Goal: Task Accomplishment & Management: Manage account settings

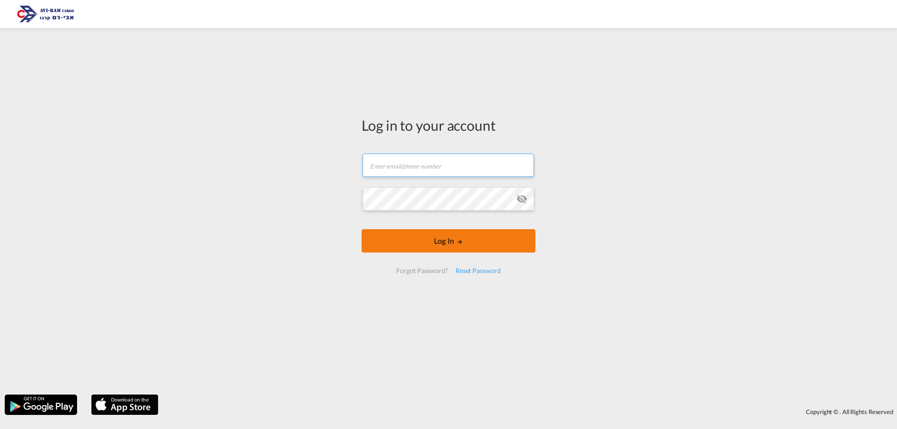
type input "[EMAIL_ADDRESS][DOMAIN_NAME]"
click at [439, 235] on button "Log In" at bounding box center [449, 240] width 174 height 23
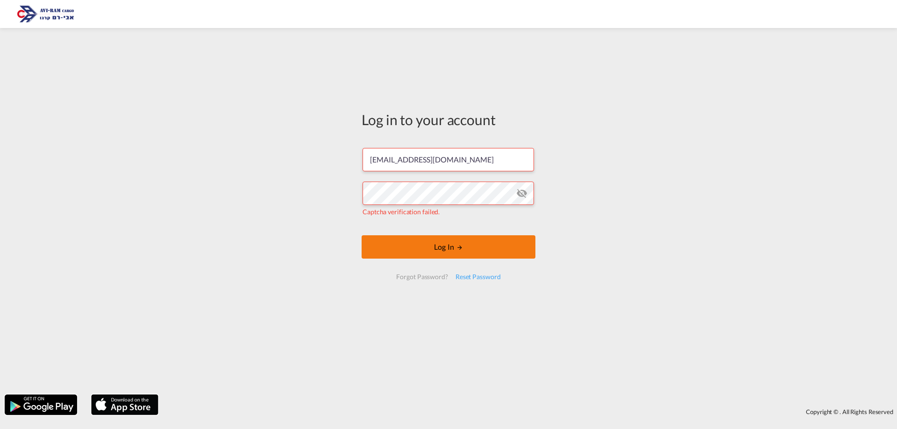
click at [372, 245] on button "Log In" at bounding box center [449, 247] width 174 height 23
click at [464, 245] on button "Log In" at bounding box center [449, 247] width 174 height 23
click at [480, 239] on button "Log In" at bounding box center [449, 247] width 174 height 23
click at [635, 246] on div "Log in to your account yulia@aviram.co.il Captcha verification failed. Log In F…" at bounding box center [448, 212] width 897 height 358
click at [519, 250] on button "Log In" at bounding box center [449, 247] width 174 height 23
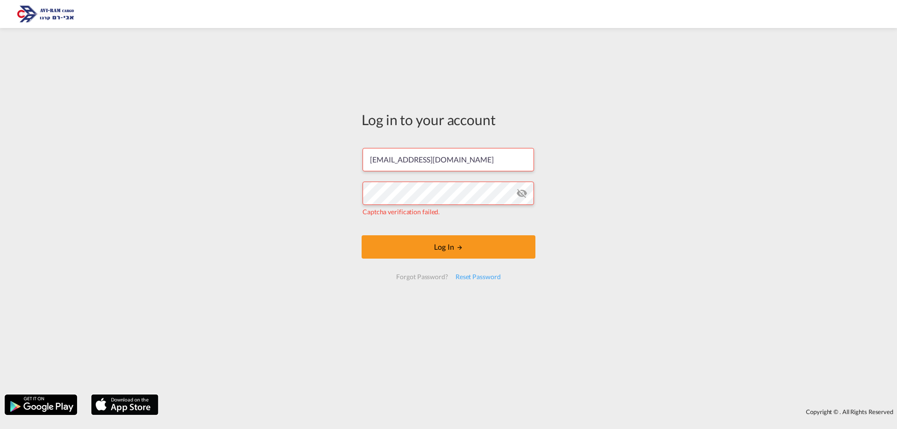
click at [512, 232] on form "yulia@aviram.co.il Captcha verification failed. Log In Forgot Password? Reset P…" at bounding box center [449, 214] width 174 height 150
click at [484, 242] on button "Log In" at bounding box center [449, 247] width 174 height 23
click at [199, 217] on div "Log in to your account yulia@aviram.co.il Captcha verification failed. Log In F…" at bounding box center [448, 212] width 897 height 358
click at [395, 245] on button "Log In" at bounding box center [449, 247] width 174 height 23
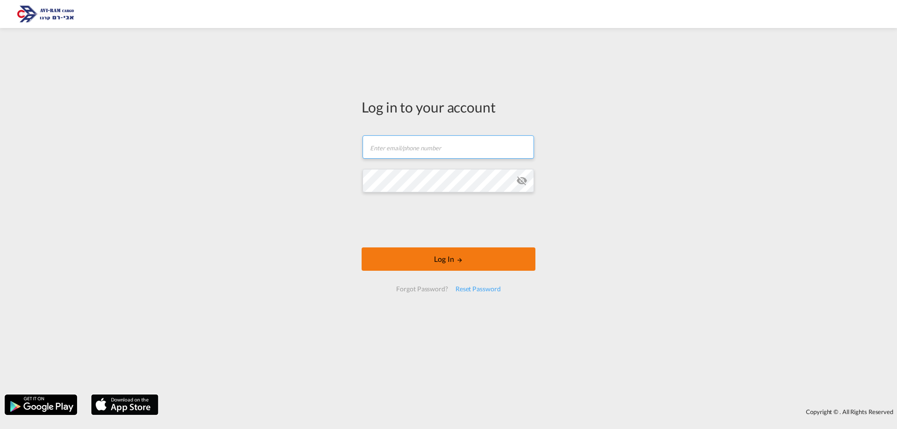
type input "[EMAIL_ADDRESS][DOMAIN_NAME]"
click at [455, 265] on button "Log In" at bounding box center [449, 259] width 174 height 23
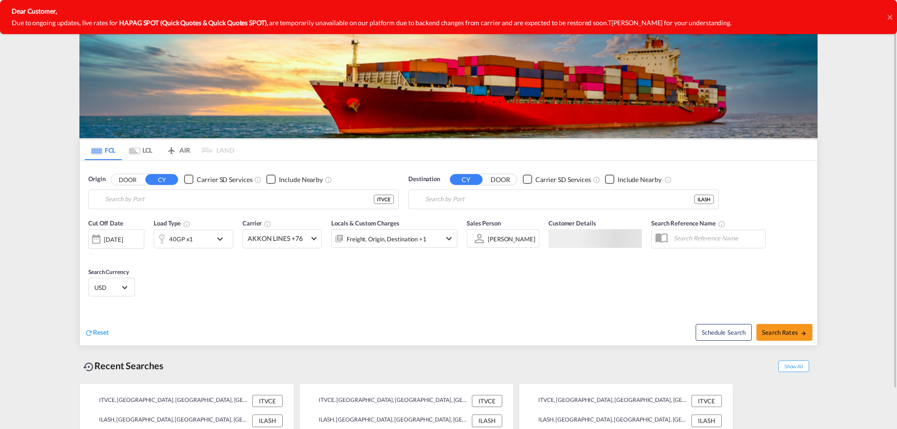
type input "Venezia, ITVCE"
type input "Ashdod, ILASH"
click at [150, 200] on input "Venezia, ITVCE" at bounding box center [249, 200] width 289 height 14
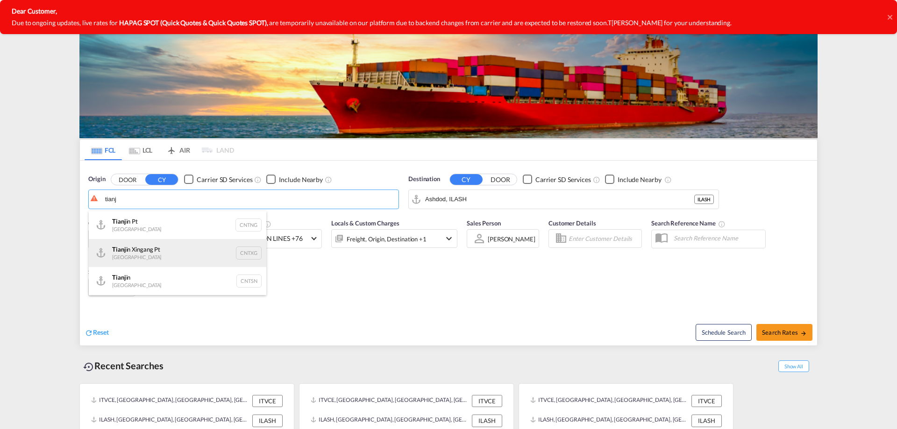
click at [163, 248] on div "Tianj in Xingang Pt China CNTXG" at bounding box center [178, 253] width 178 height 28
type input "Tianjin Xingang Pt, CNTXG"
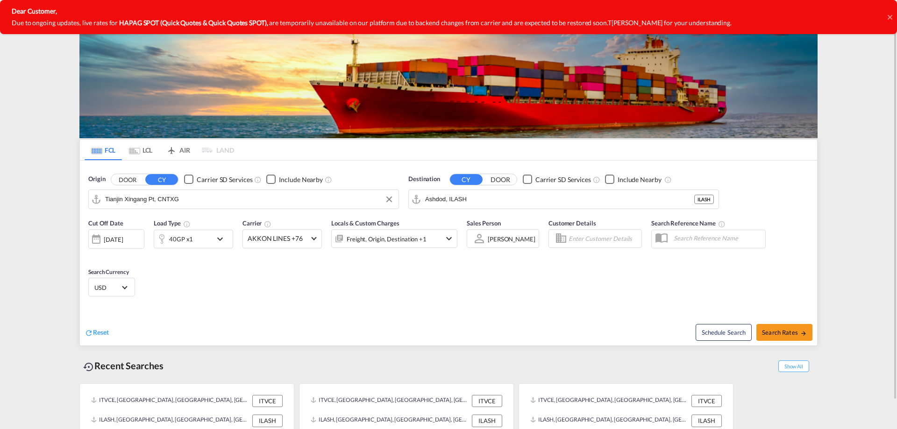
click at [204, 235] on div "40GP x1" at bounding box center [183, 239] width 58 height 19
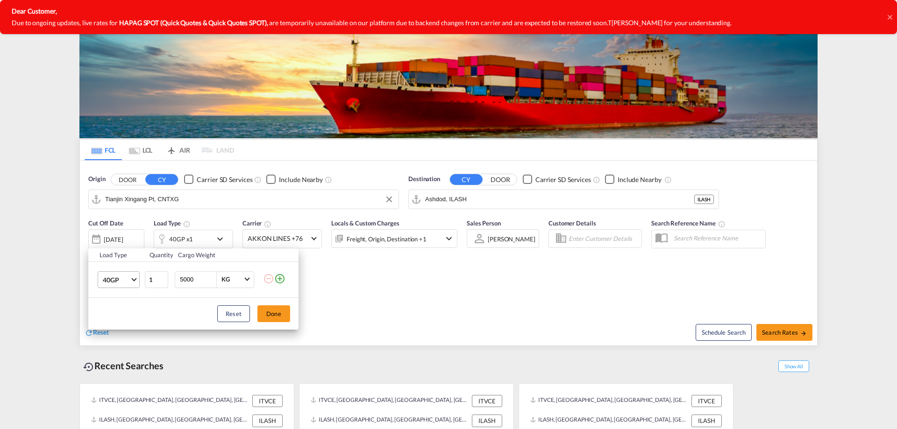
click at [136, 279] on md-select-value "40GP" at bounding box center [120, 280] width 37 height 16
click at [109, 254] on div "20GP" at bounding box center [111, 257] width 16 height 9
click at [265, 311] on button "Done" at bounding box center [273, 314] width 33 height 17
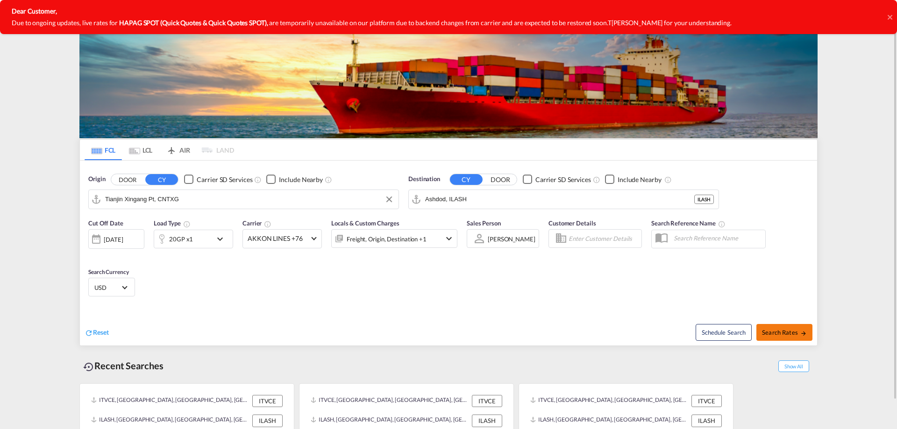
click at [784, 336] on span "Search Rates" at bounding box center [784, 332] width 45 height 7
type input "CNTXG to ILASH / 11 Sep 2025"
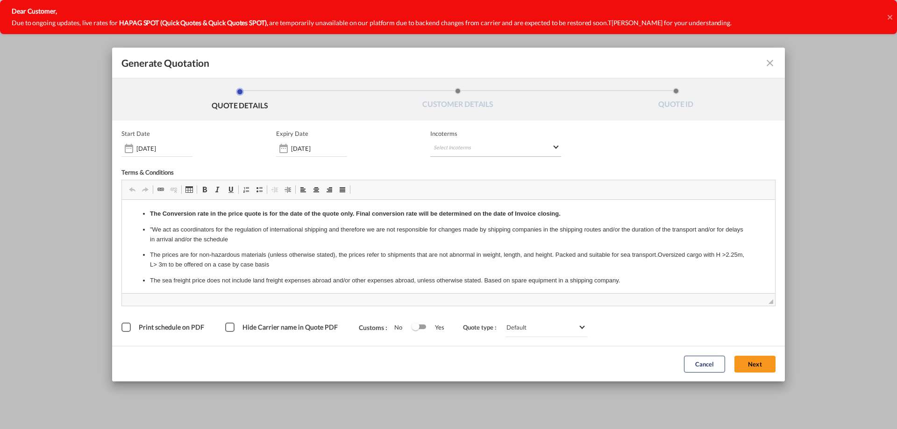
click at [546, 150] on md-select "Select Incoterms CIF - export Cost,Insurance and Freight DAP - export Delivered…" at bounding box center [495, 148] width 131 height 17
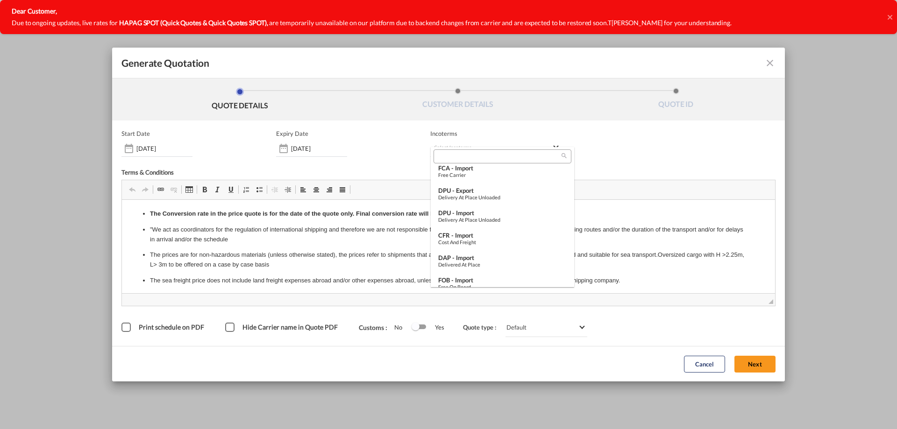
scroll to position [234, 0]
click at [482, 280] on div "Free on Board" at bounding box center [502, 283] width 129 height 6
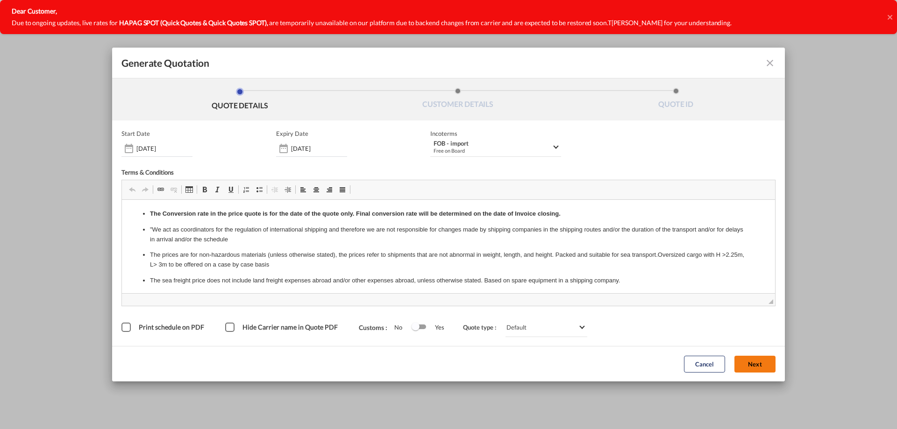
click at [767, 365] on button "Next" at bounding box center [755, 364] width 41 height 17
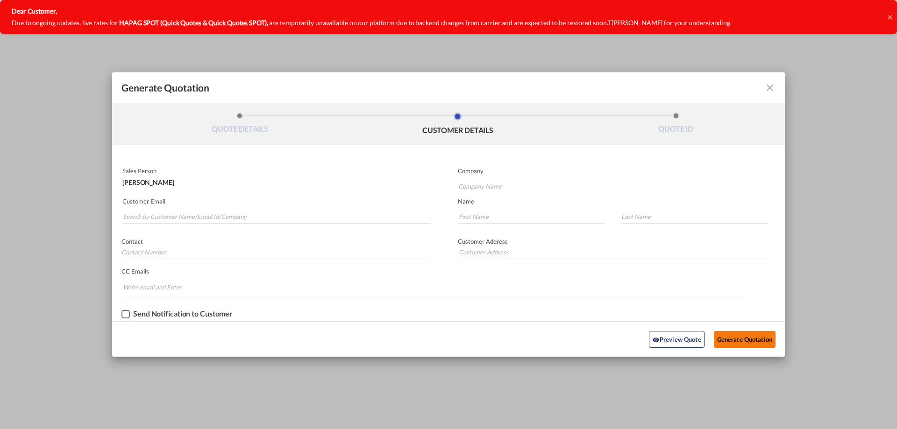
click at [746, 336] on button "Generate Quotation" at bounding box center [745, 339] width 62 height 17
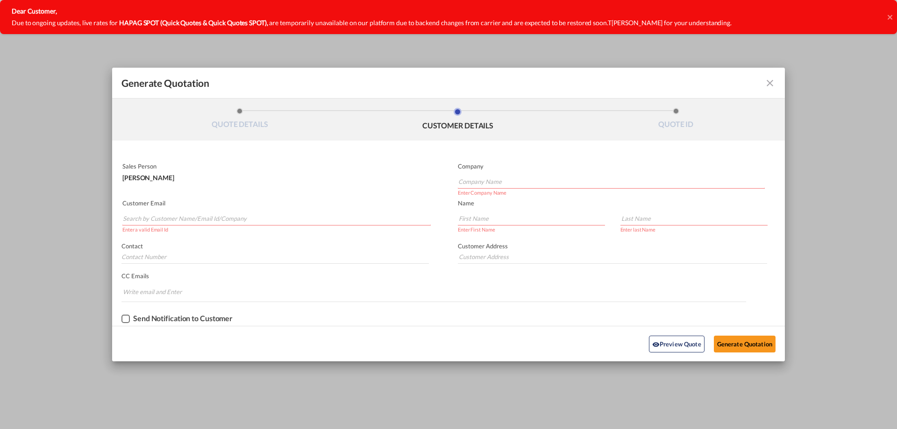
click at [489, 185] on input "Company Name" at bounding box center [611, 182] width 307 height 14
click at [478, 182] on input "Company Name" at bounding box center [611, 182] width 307 height 14
paste input "Zakui"
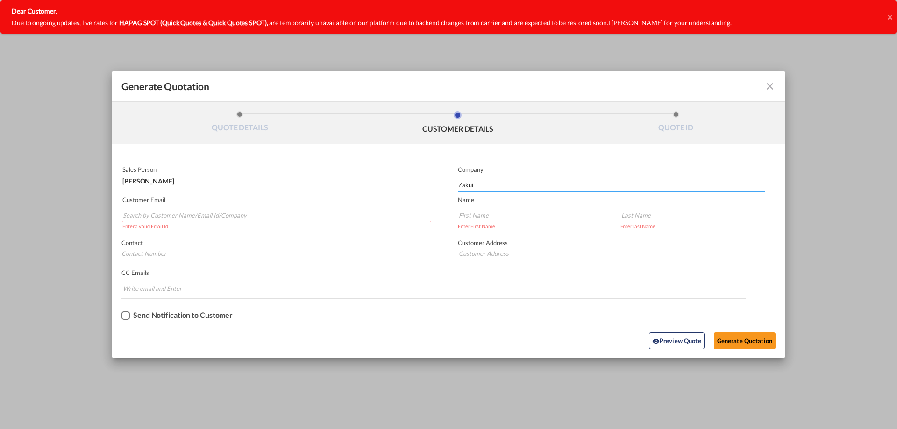
click at [494, 186] on input "Zakui" at bounding box center [611, 185] width 307 height 14
drag, startPoint x: 429, startPoint y: 190, endPoint x: 384, endPoint y: 192, distance: 45.4
click at [384, 192] on div "Sales Person Yulia Vainblat Company Zakui Customer Email Enter a valid Email Id…" at bounding box center [448, 243] width 673 height 160
paste input "Iron Works Ltd."
type input "Zakui Iron Works Ltd."
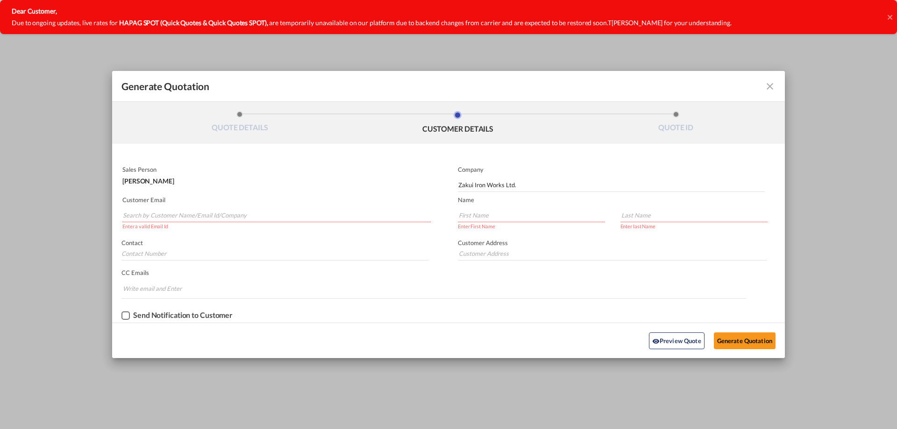
drag, startPoint x: 177, startPoint y: 210, endPoint x: 176, endPoint y: 217, distance: 7.1
click at [176, 217] on input "Search by Customer Name/Email Id/Company" at bounding box center [277, 215] width 308 height 14
paste input "[EMAIL_ADDRESS][DOMAIN_NAME]"
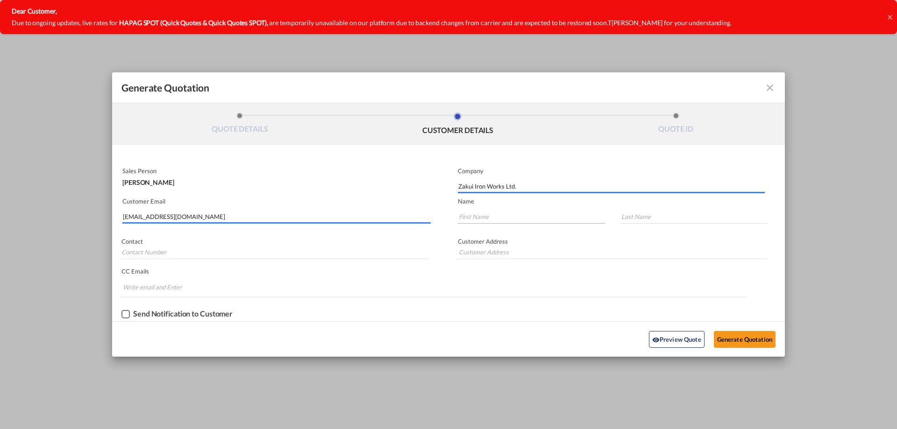
type input "[EMAIL_ADDRESS][DOMAIN_NAME]"
click at [479, 220] on input "Generate QuotationQUOTE ..." at bounding box center [531, 217] width 147 height 14
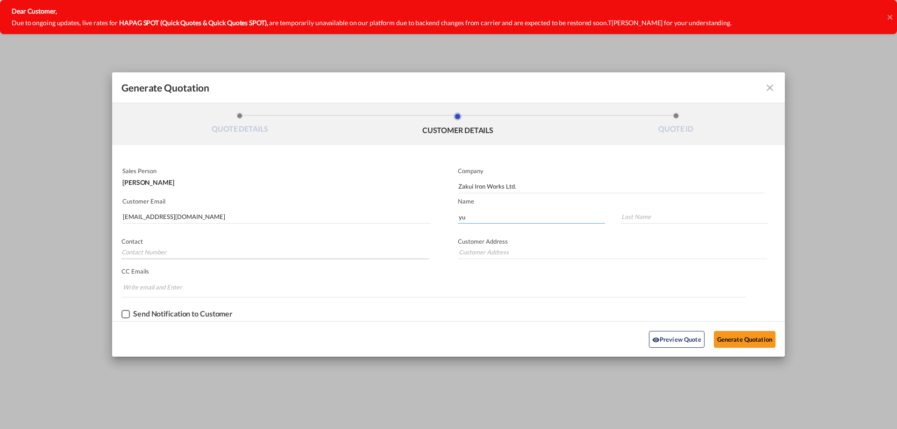
type input "y"
type input "Yuval"
click at [655, 222] on input "Generate QuotationQUOTE ..." at bounding box center [694, 217] width 147 height 14
type input "zz"
click at [737, 336] on button "Generate Quotation" at bounding box center [745, 339] width 62 height 17
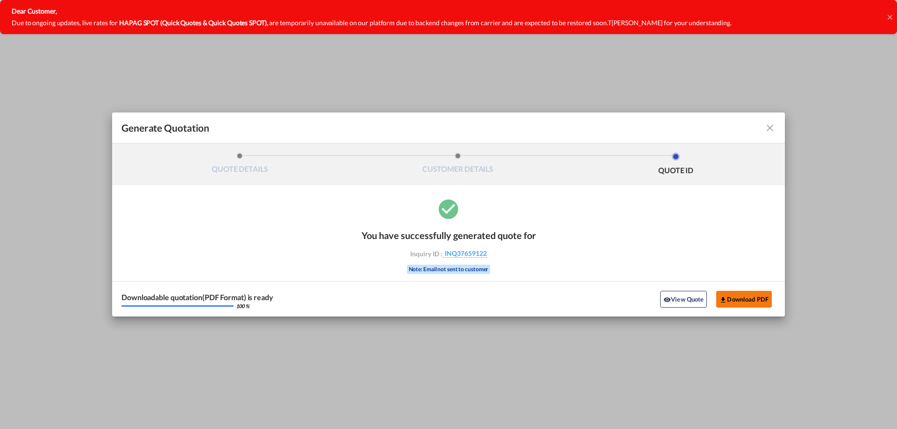
click at [771, 304] on button "Download PDF" at bounding box center [744, 299] width 56 height 17
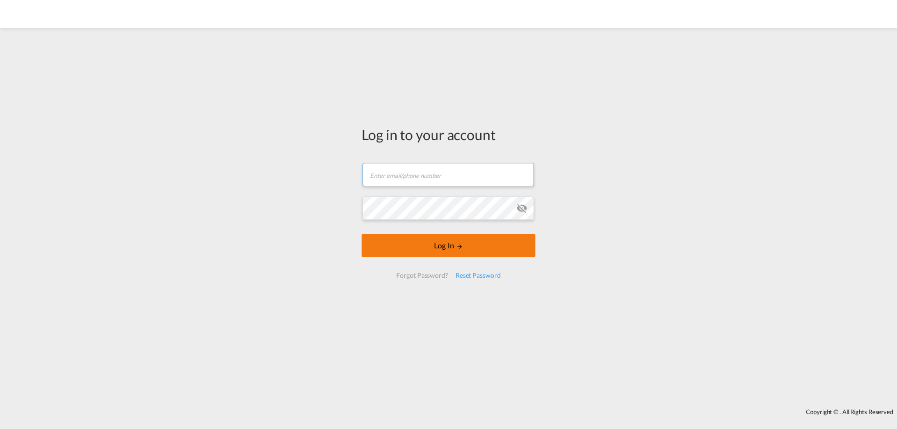
type input "[EMAIL_ADDRESS][DOMAIN_NAME]"
click at [492, 244] on button "Log In" at bounding box center [449, 245] width 174 height 23
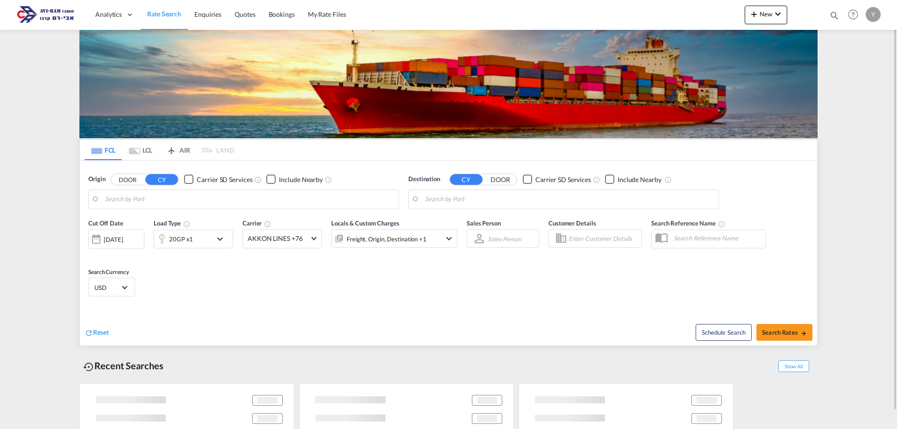
type input "Tianjin Xingang Pt, CNTXG"
type input "Ashdod, ILASH"
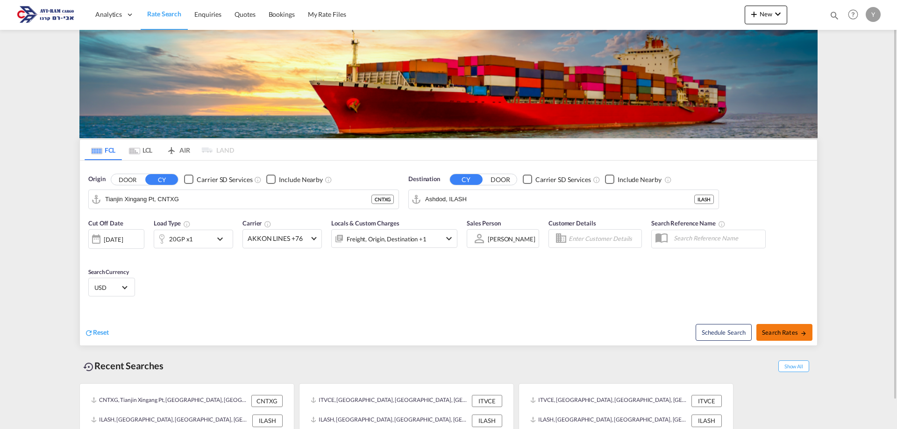
click at [797, 335] on span "Search Rates" at bounding box center [784, 332] width 45 height 7
type input "CNTXG to ILASH / 11 Sep 2025"
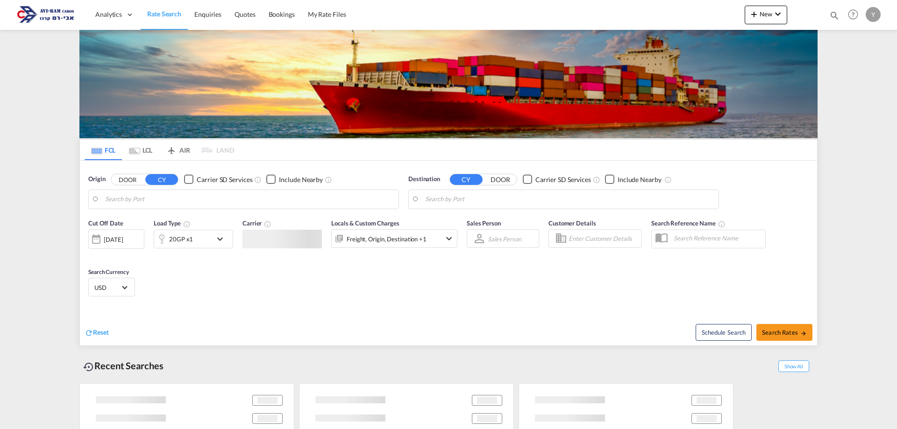
type input "Tianjin Xingang Pt, CNTXG"
type input "Ashdod, ILASH"
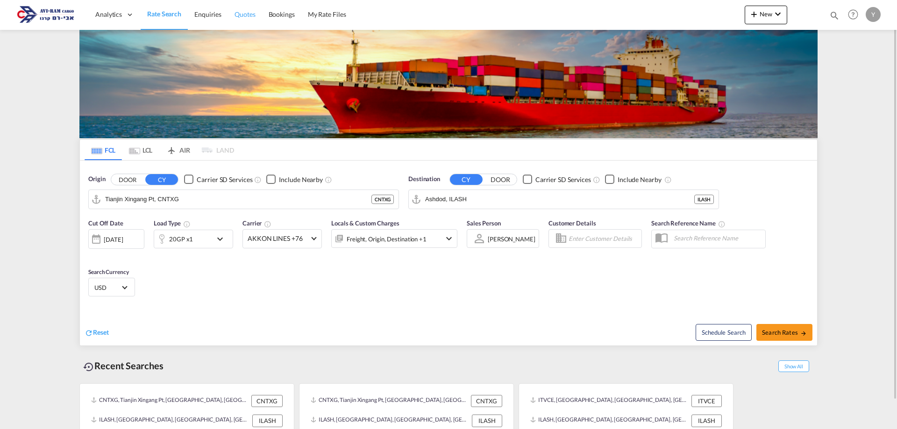
click at [247, 15] on span "Quotes" at bounding box center [245, 14] width 21 height 8
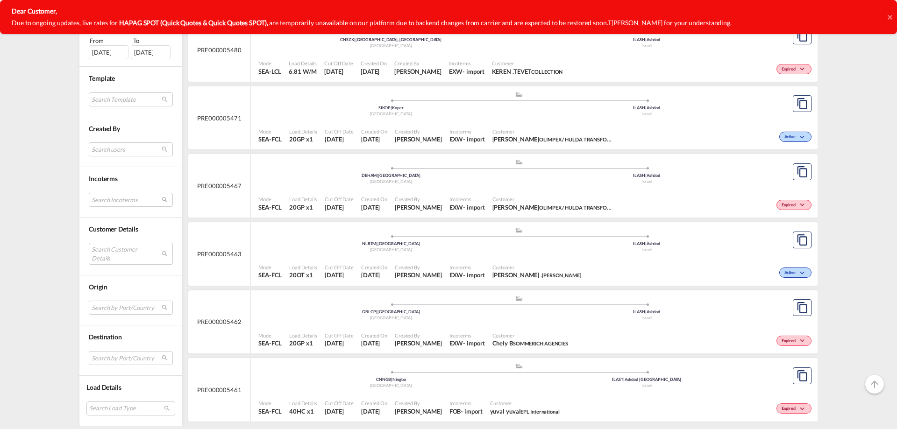
scroll to position [2868, 0]
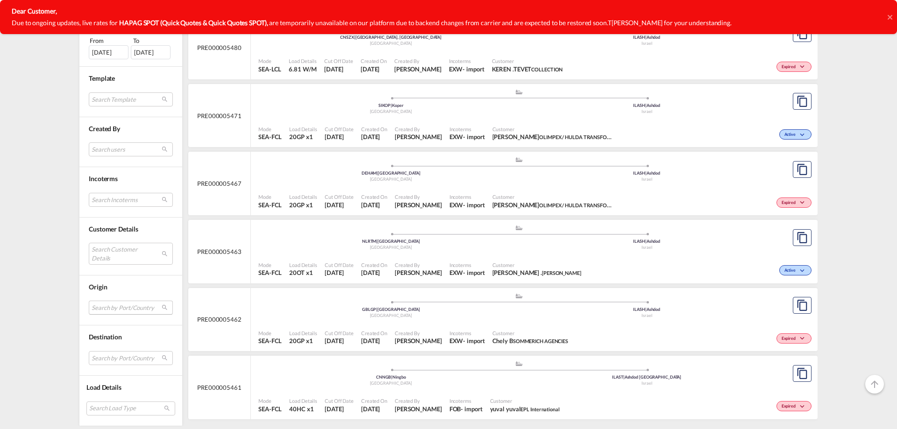
click at [118, 308] on md-select "Search by Port/Country JPNIC nichinan [GEOGRAPHIC_DATA] AEAMF mussafah [GEOGRAP…" at bounding box center [131, 308] width 84 height 14
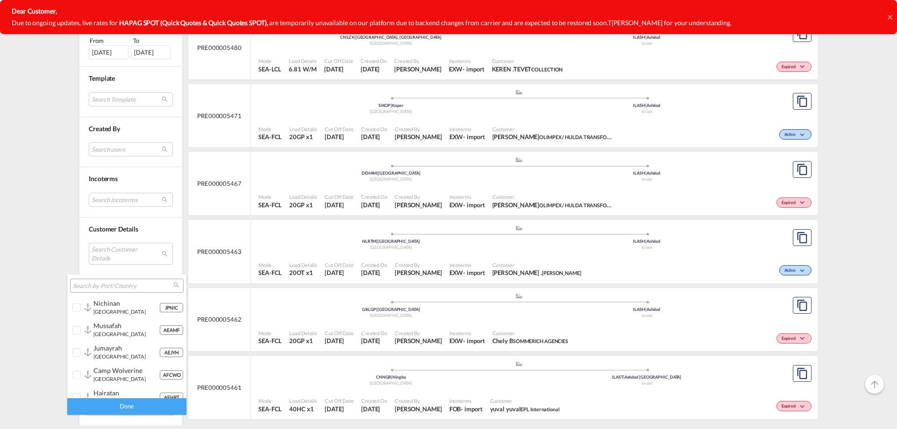
type md-option "[object Object]"
click at [107, 294] on md-select-header at bounding box center [126, 286] width 119 height 22
click at [109, 286] on input "search" at bounding box center [123, 286] width 100 height 8
type input "guan"
click at [87, 376] on div at bounding box center [88, 375] width 7 height 8
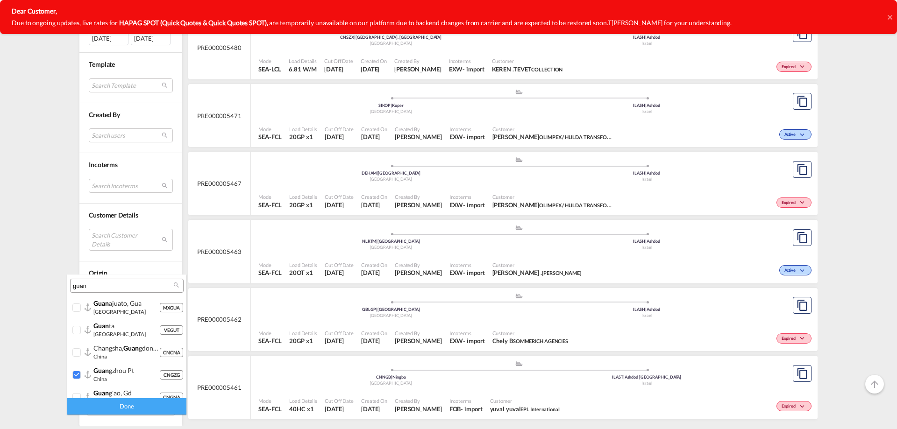
click at [103, 405] on div "Done" at bounding box center [126, 407] width 119 height 16
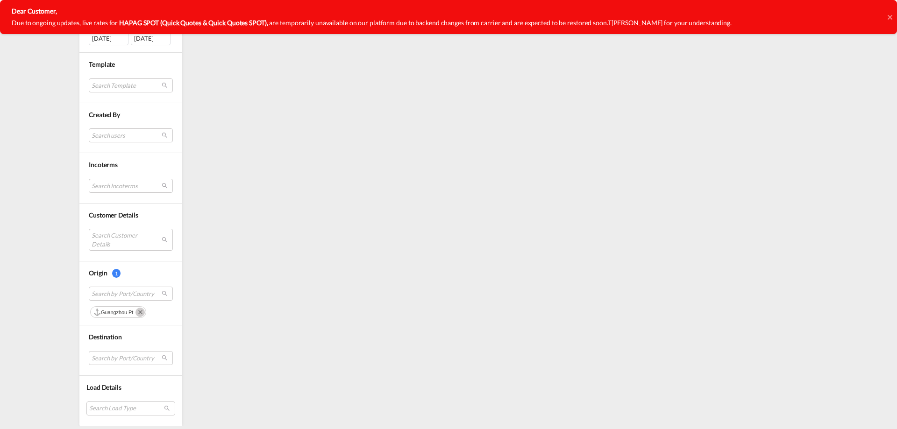
scroll to position [0, 0]
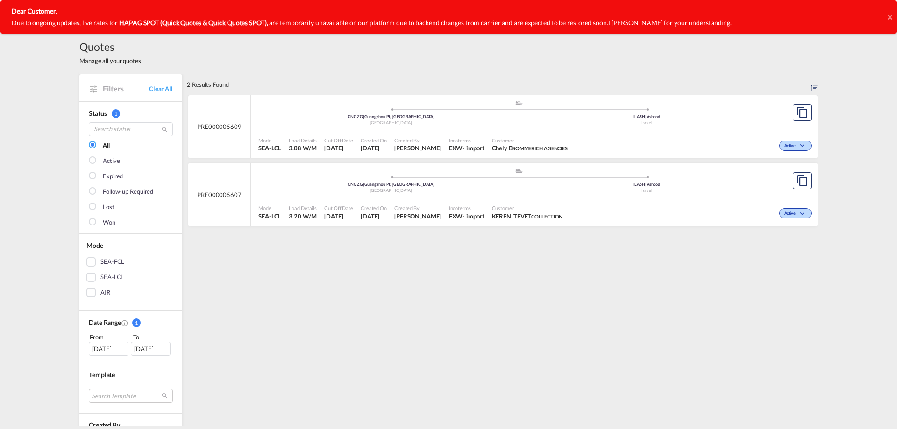
click at [747, 135] on div "Active" at bounding box center [693, 144] width 243 height 23
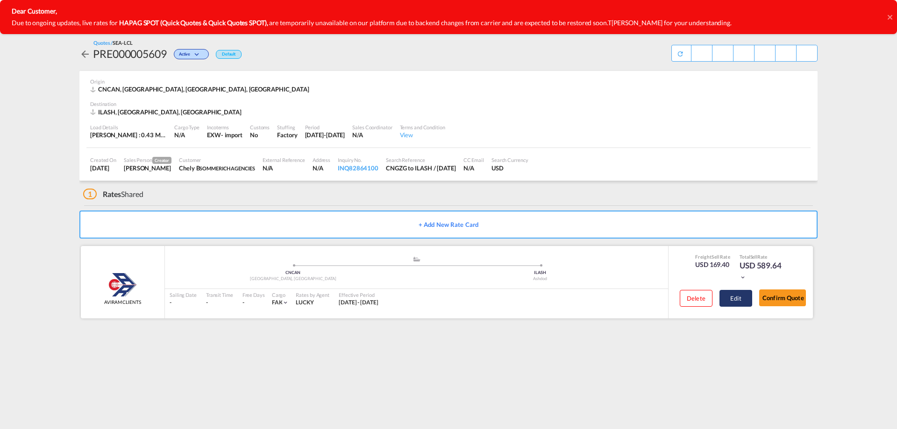
click at [738, 299] on button "Edit" at bounding box center [736, 298] width 33 height 17
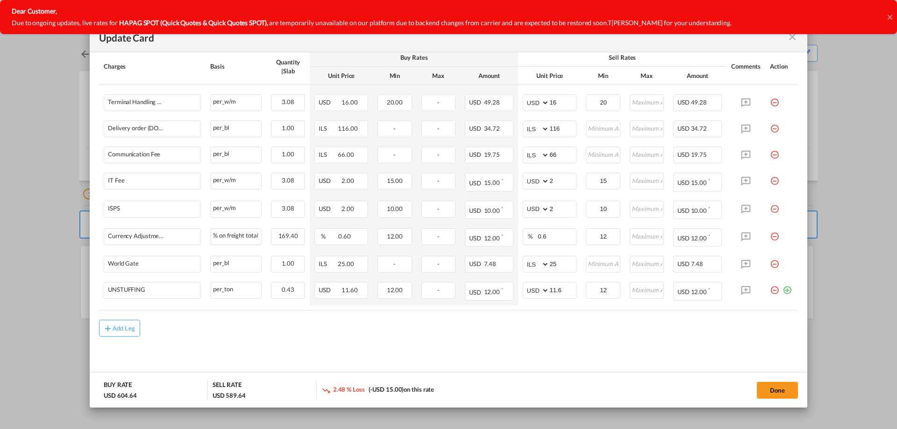
scroll to position [474, 0]
click at [786, 384] on button "Done" at bounding box center [777, 390] width 41 height 17
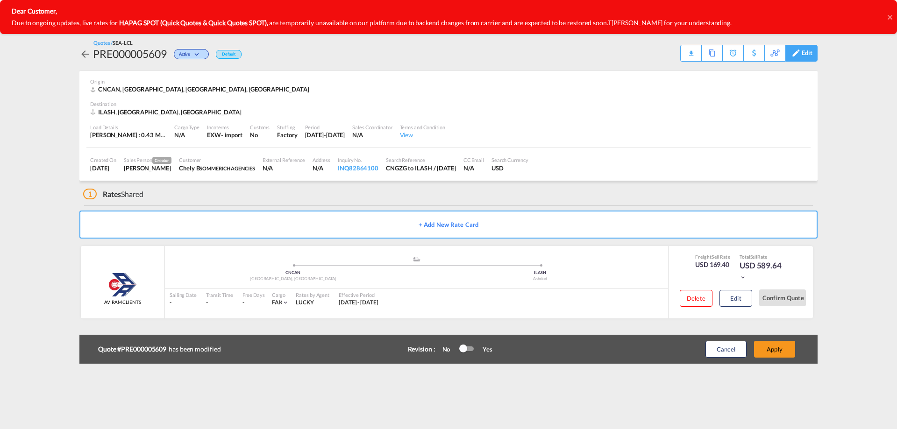
click at [803, 52] on div "Edit" at bounding box center [807, 53] width 11 height 16
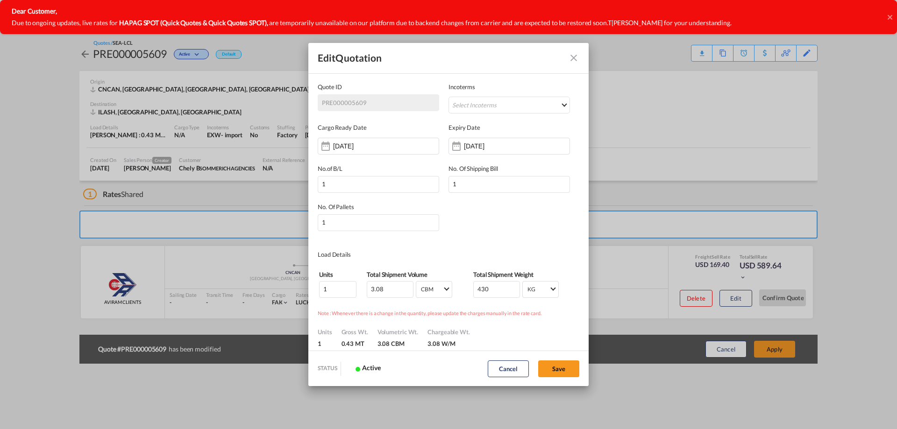
scroll to position [0, 0]
drag, startPoint x: 382, startPoint y: 286, endPoint x: 336, endPoint y: 302, distance: 48.8
click at [334, 301] on md-dialog-content "Quote ID PRE000005609 Incoterms EXW - import Ex Works CPT - export Carrier Paid…" at bounding box center [448, 212] width 280 height 278
type input "4.02"
click at [546, 364] on button "Save" at bounding box center [558, 369] width 41 height 17
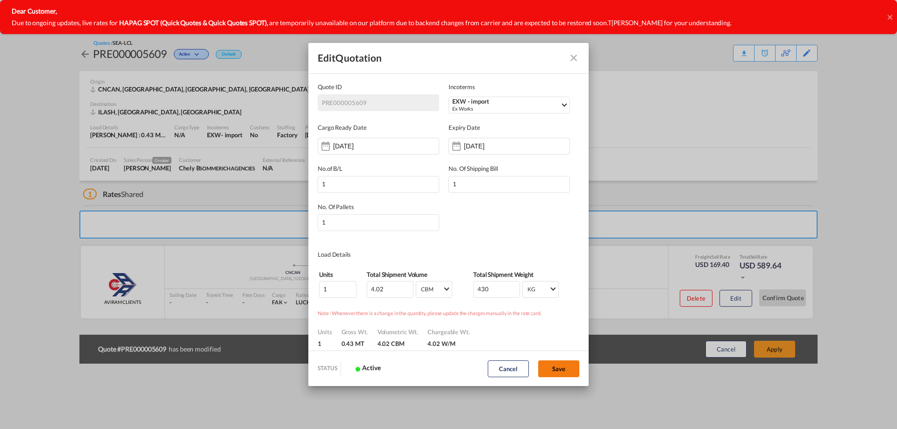
click at [558, 373] on button "Save" at bounding box center [558, 369] width 41 height 17
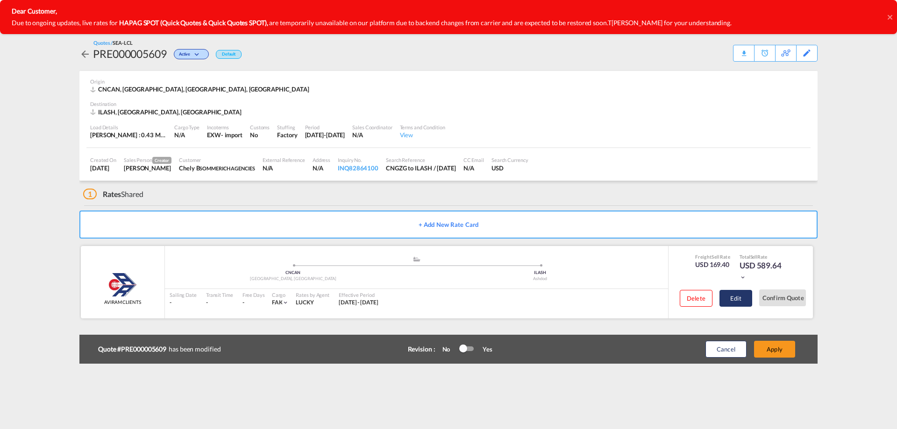
click at [735, 304] on button "Edit" at bounding box center [736, 298] width 33 height 17
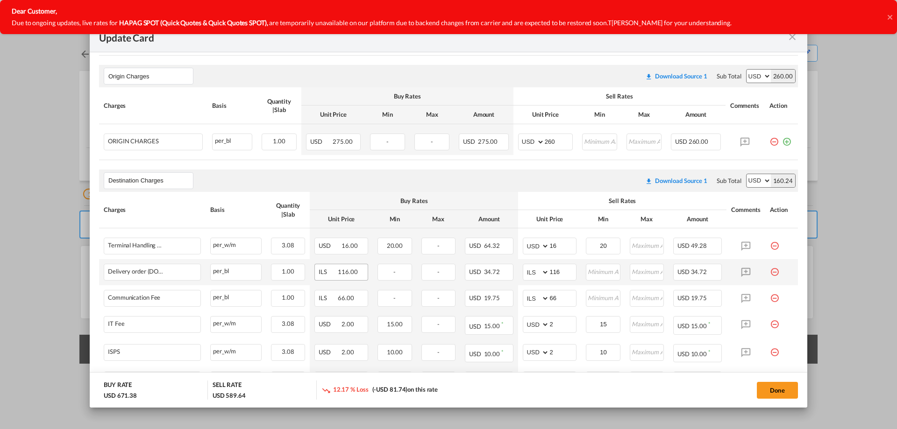
scroll to position [327, 0]
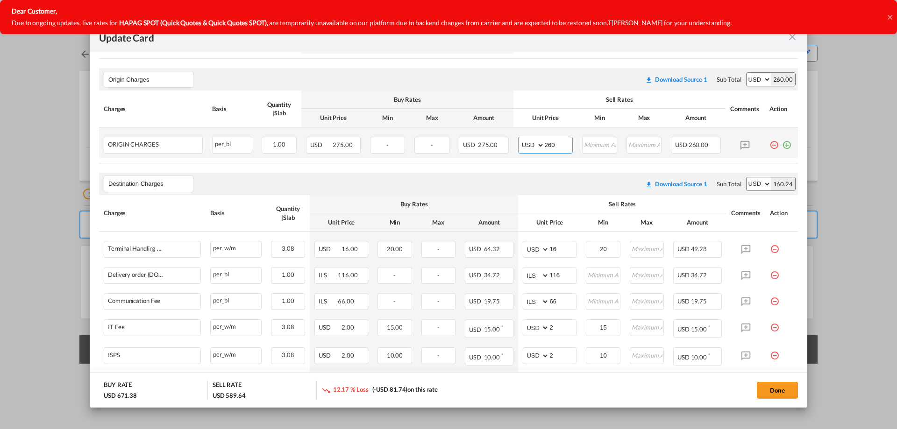
click at [553, 146] on input "260" at bounding box center [559, 144] width 28 height 14
click at [779, 393] on button "Done" at bounding box center [777, 390] width 41 height 17
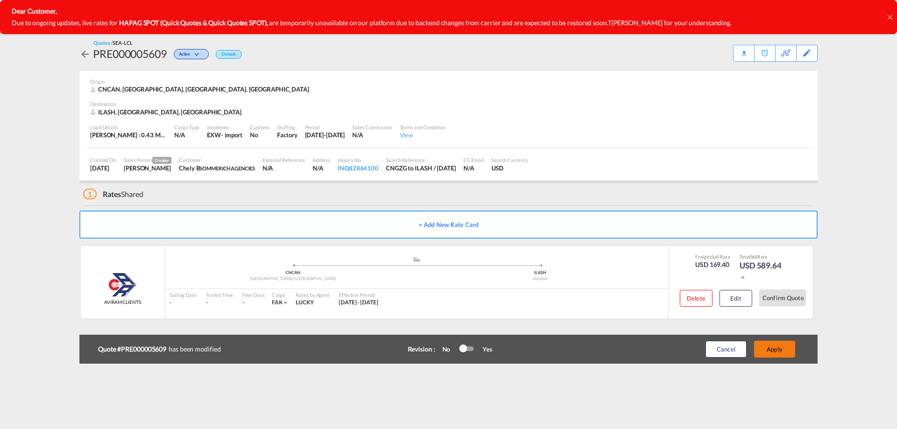
click at [780, 354] on button "Apply" at bounding box center [774, 349] width 41 height 17
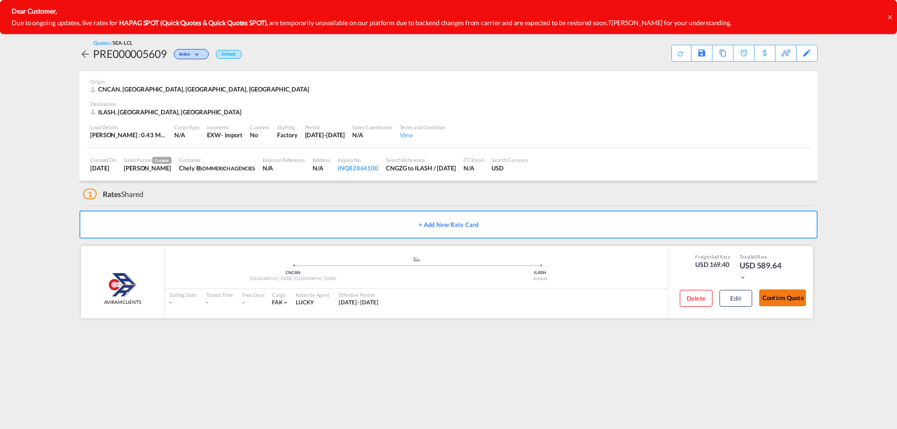
click at [774, 300] on button "Confirm Quote" at bounding box center [782, 298] width 47 height 17
click at [679, 51] on div "Download Quote" at bounding box center [663, 52] width 48 height 15
